Goal: Information Seeking & Learning: Learn about a topic

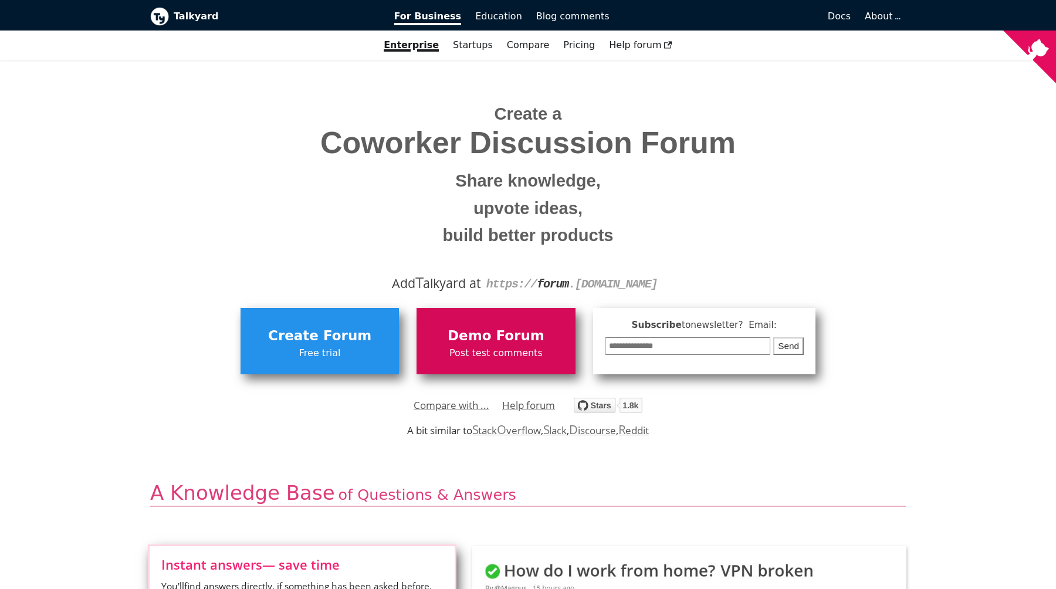
click at [478, 342] on span "Demo Forum" at bounding box center [495, 336] width 147 height 22
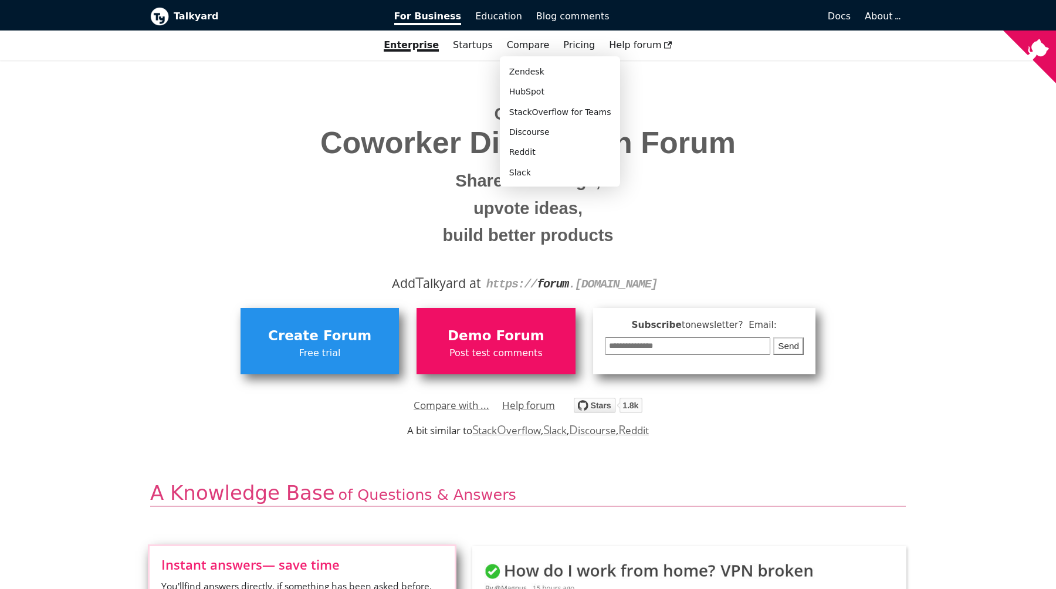
click at [527, 38] on div "Compare Zendesk HubSpot StackOverflow for Teams Discourse Reddit Slack" at bounding box center [528, 45] width 57 height 20
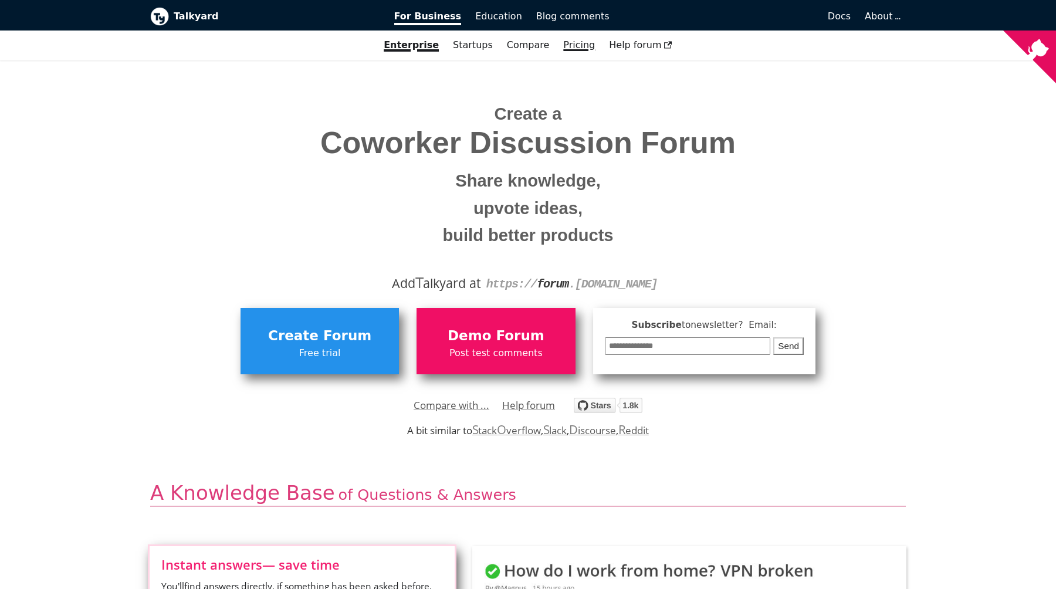
click at [559, 43] on link "Pricing" at bounding box center [579, 45] width 46 height 20
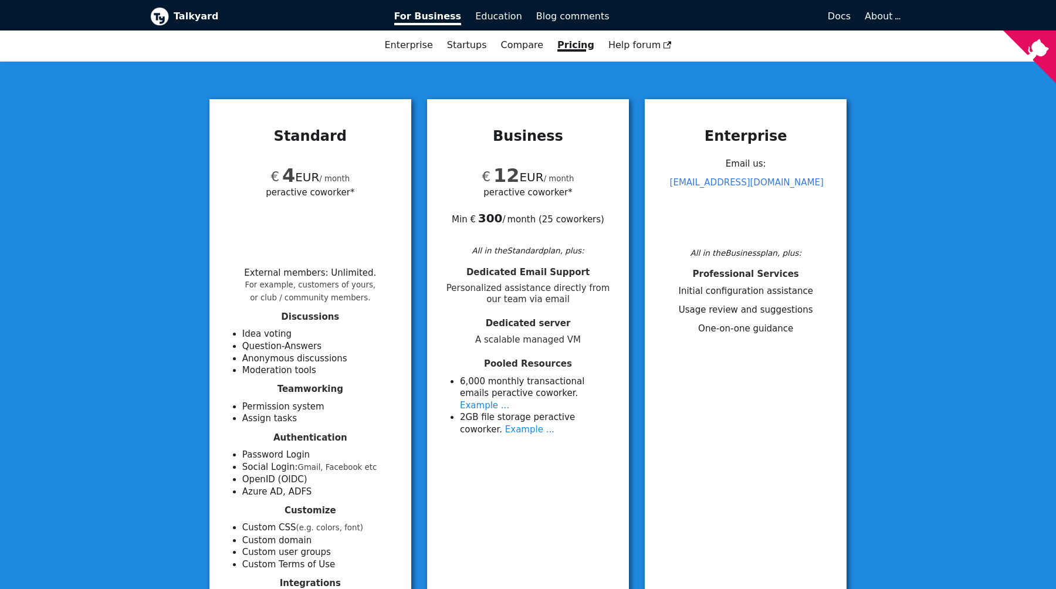
scroll to position [334, 0]
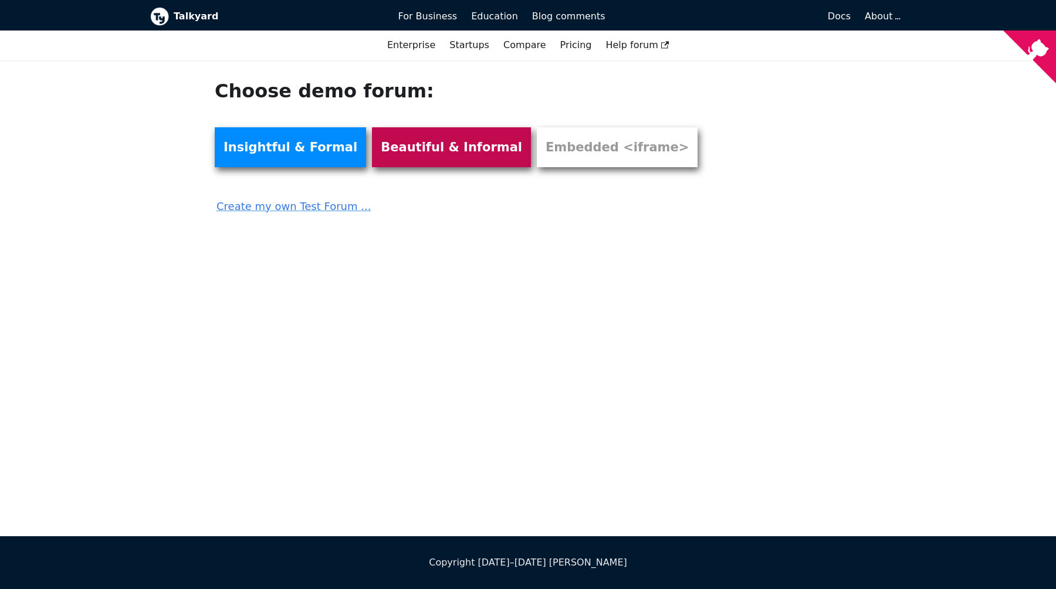
click at [437, 140] on link "Beautiful & Informal" at bounding box center [451, 147] width 159 height 40
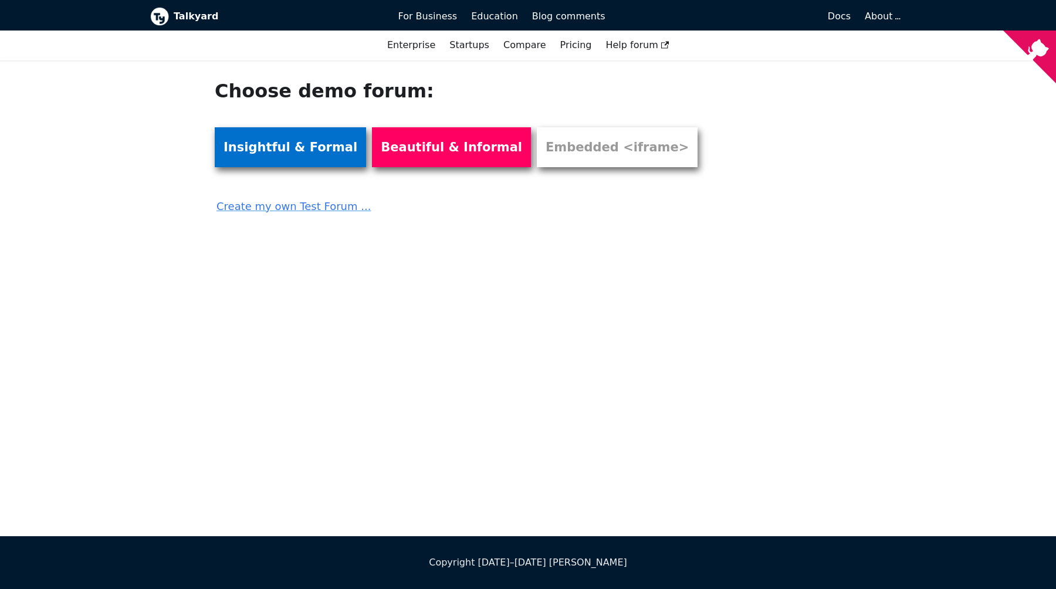
click at [276, 157] on link "Insightful & Formal" at bounding box center [290, 147] width 151 height 40
